Goal: Navigation & Orientation: Find specific page/section

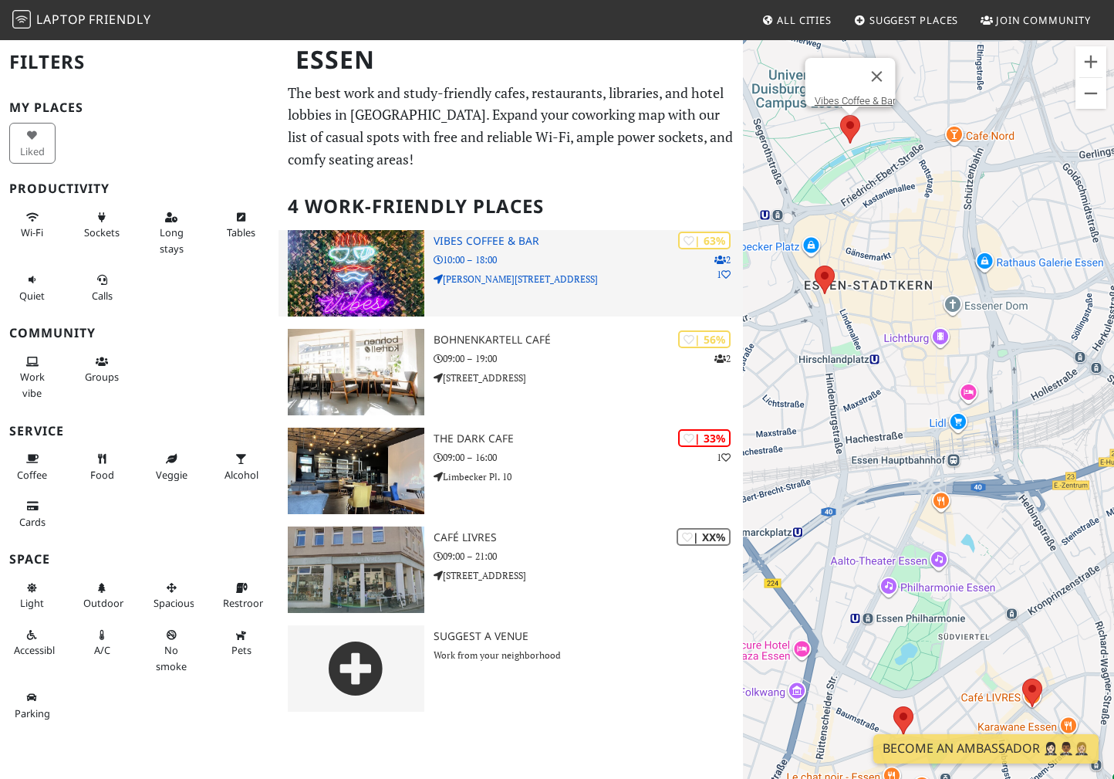
click at [488, 247] on h3 "Vibes Coffee & Bar" at bounding box center [588, 241] width 309 height 13
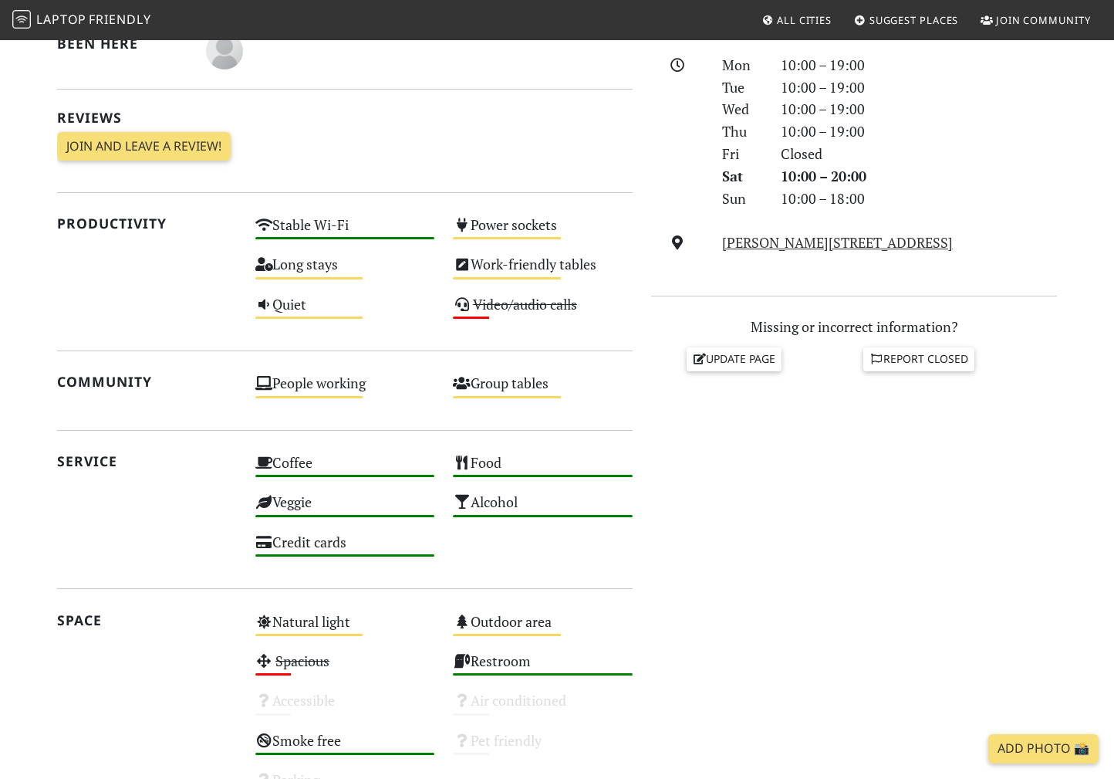
scroll to position [439, 0]
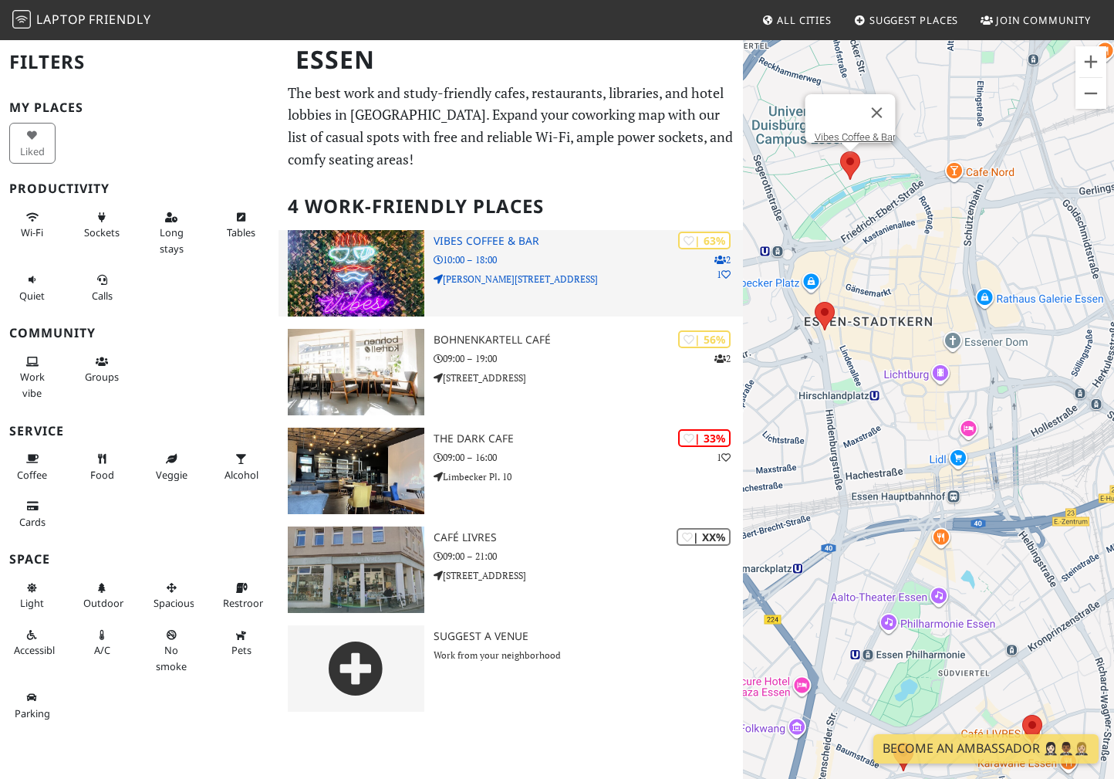
click at [496, 241] on h3 "Vibes Coffee & Bar" at bounding box center [588, 241] width 309 height 13
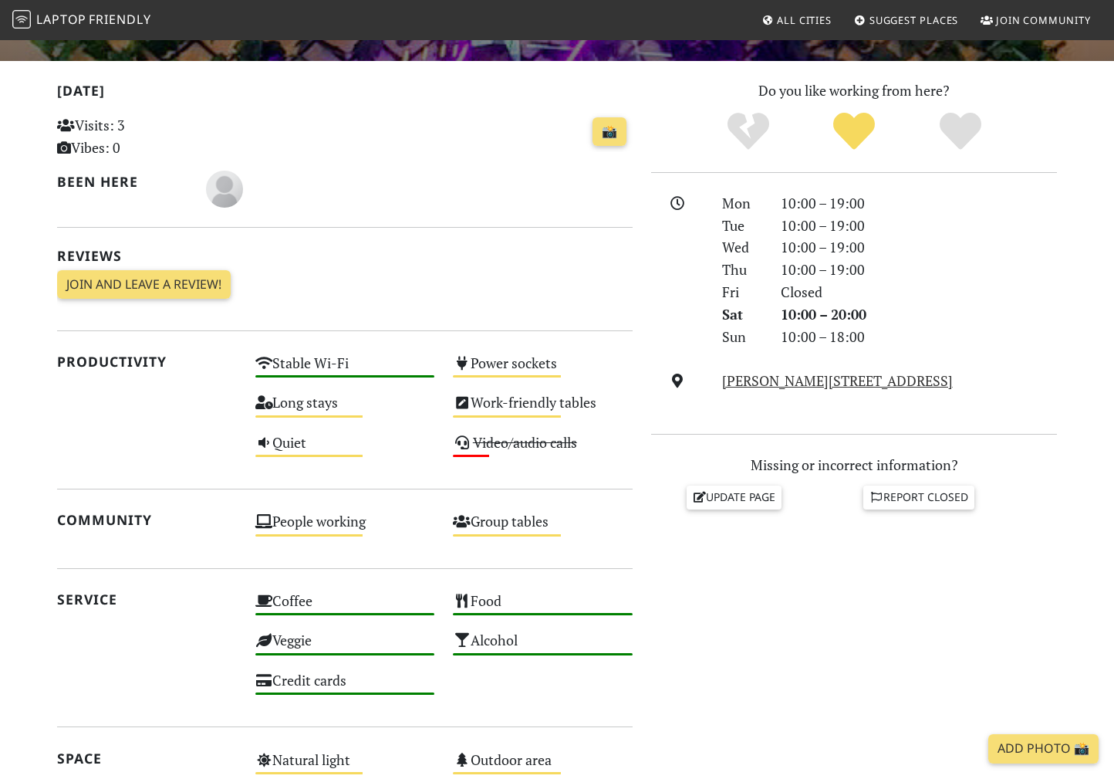
scroll to position [306, 0]
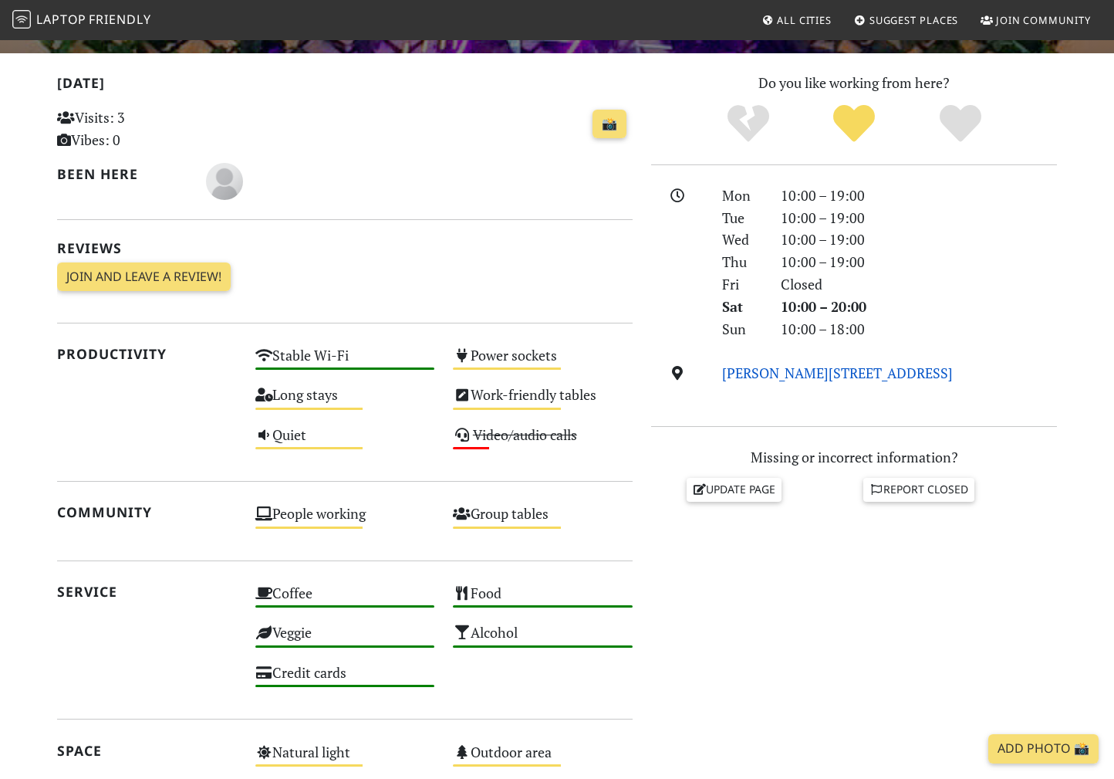
click at [824, 378] on link "Meyer-Schwickerath-Straße 63, 45127, Essen" at bounding box center [837, 372] width 231 height 19
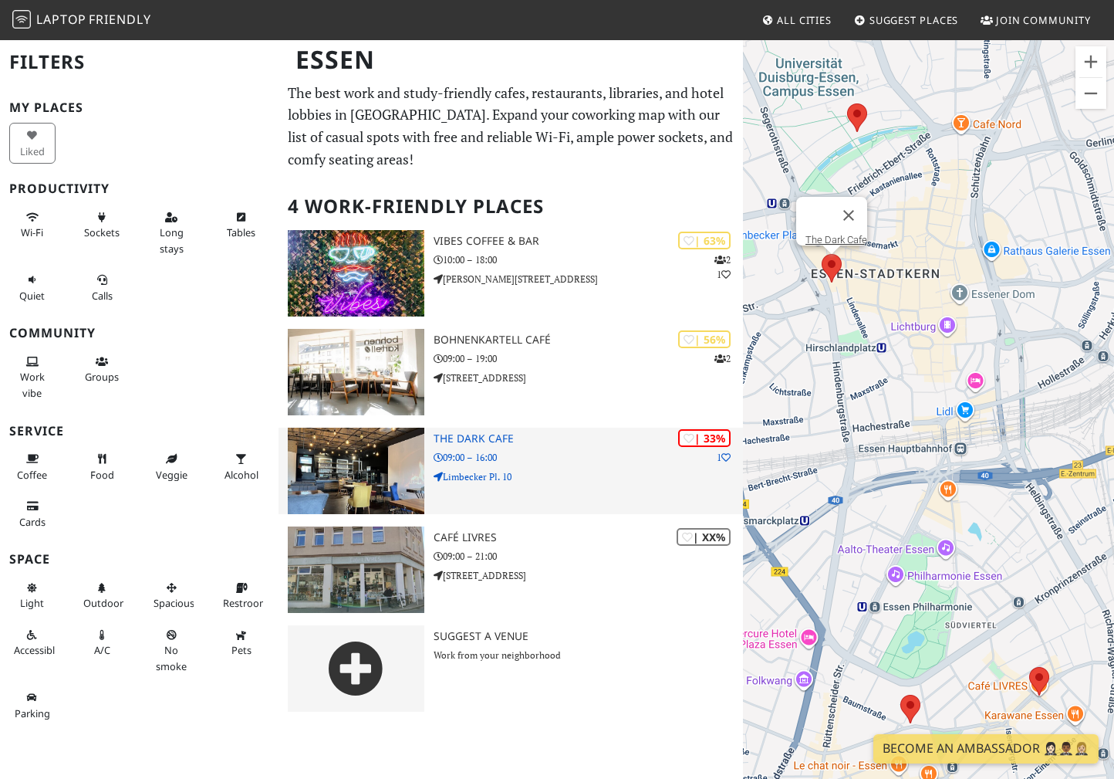
click at [346, 432] on img at bounding box center [356, 470] width 137 height 86
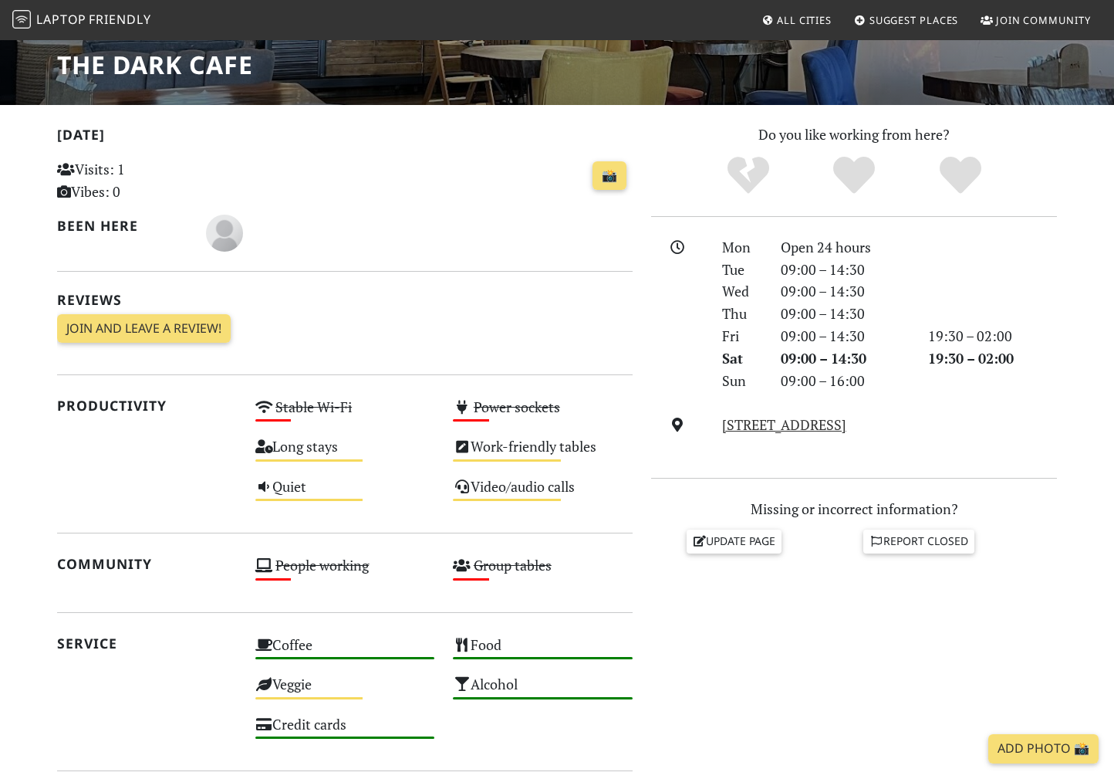
scroll to position [259, 0]
